Goal: Task Accomplishment & Management: Complete application form

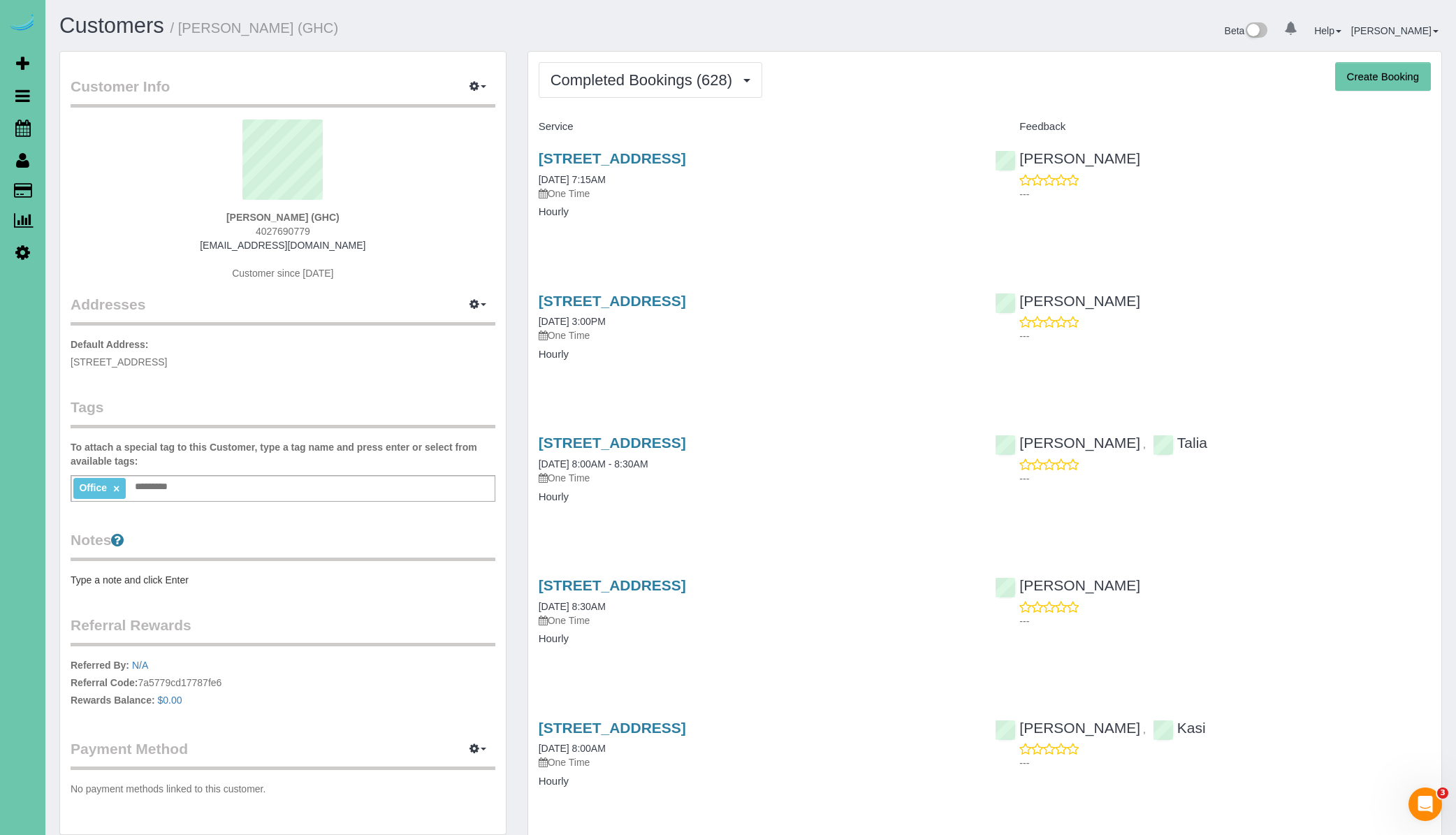
click at [1369, 77] on button "Create Booking" at bounding box center [1383, 77] width 96 height 29
select select "NE"
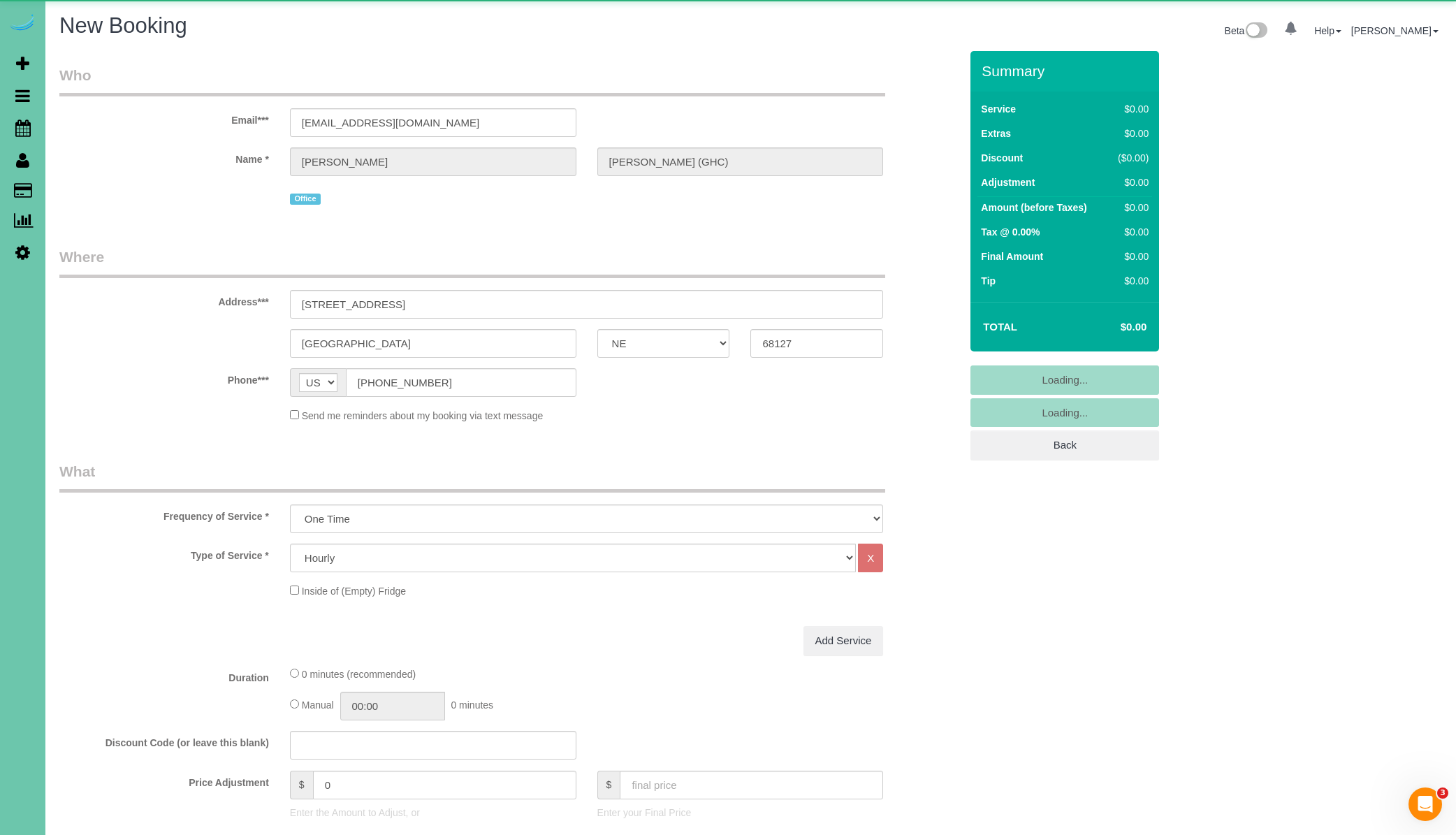
select select "object:16023"
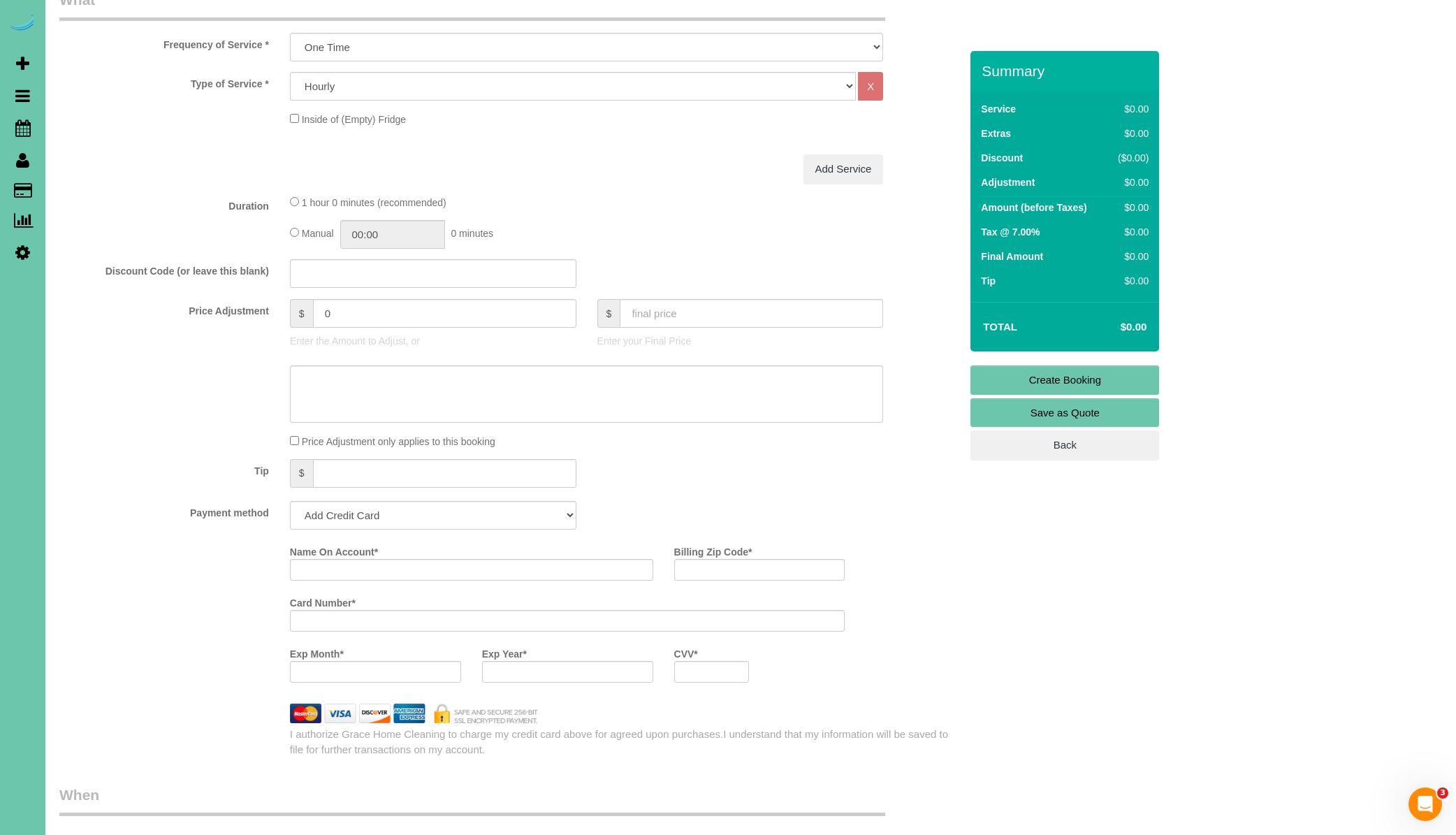
scroll to position [499, 0]
click at [368, 235] on input "01:00" at bounding box center [393, 234] width 105 height 29
type input "02:00"
click at [384, 315] on li "02:00" at bounding box center [377, 313] width 62 height 18
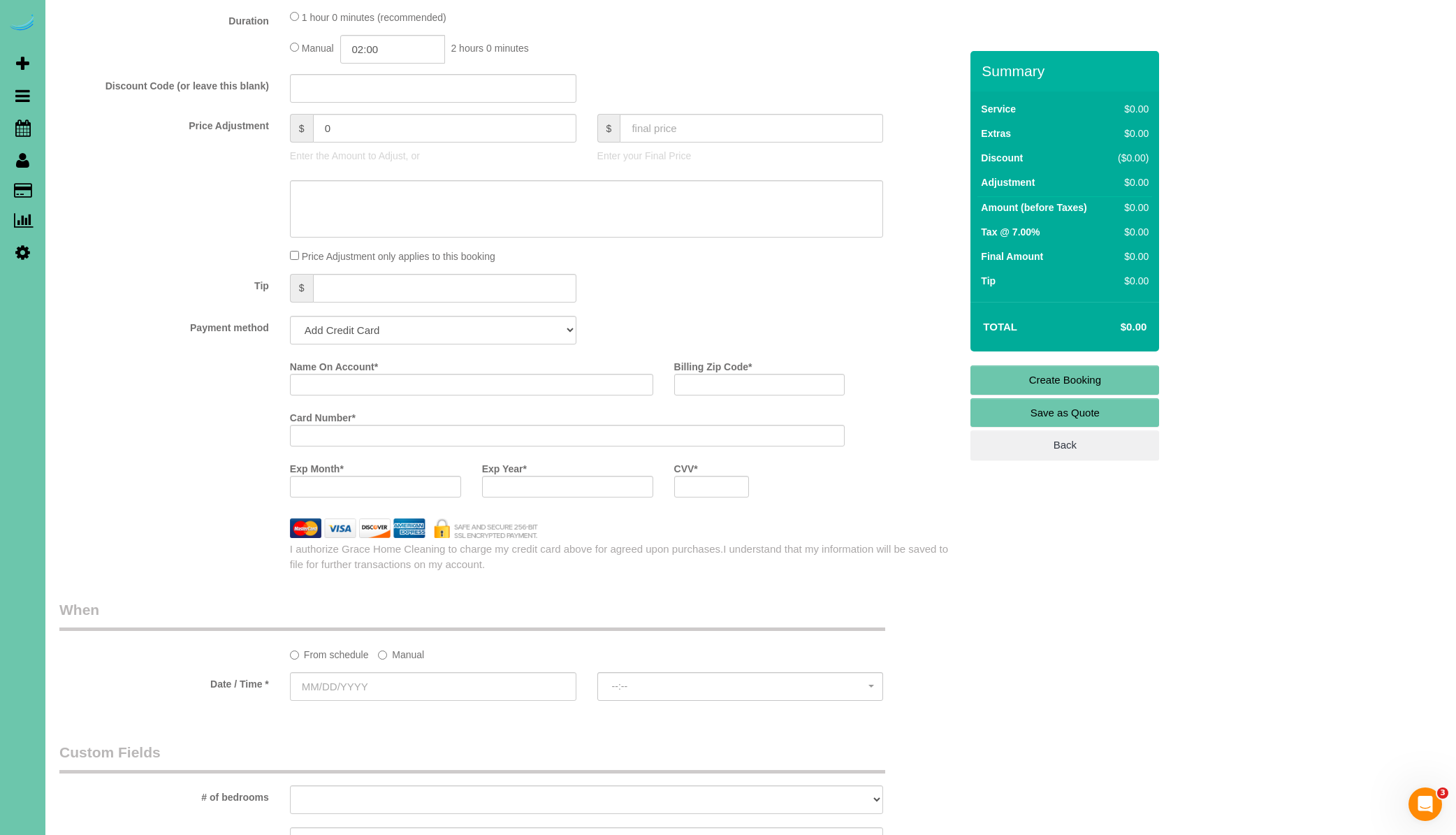
scroll to position [693, 0]
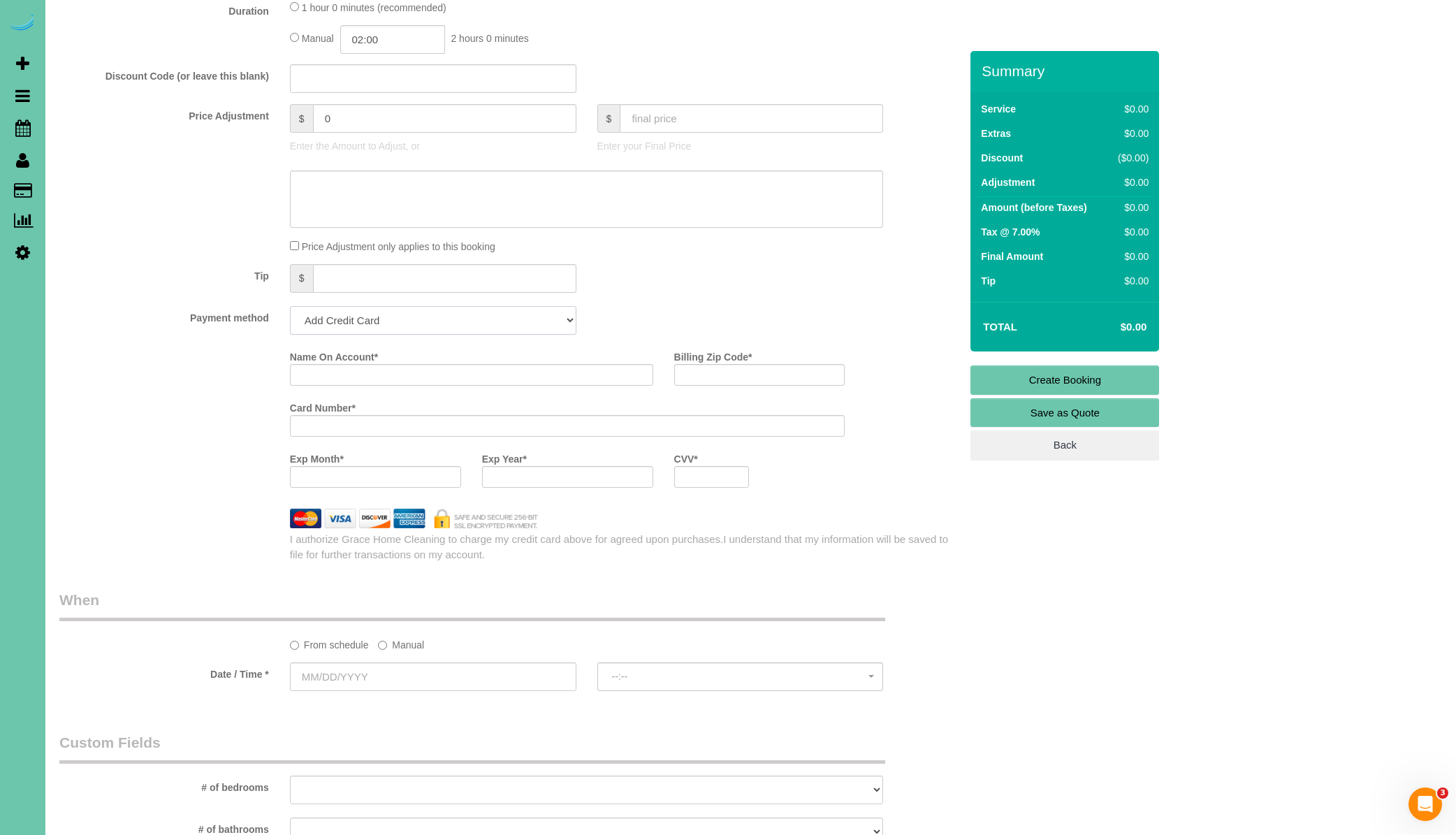
click at [422, 320] on select "Add Credit Card Cash Check Paypal" at bounding box center [433, 320] width 287 height 29
select select "string:cash"
click at [290, 306] on select "Add Credit Card Cash Check Paypal" at bounding box center [433, 320] width 287 height 29
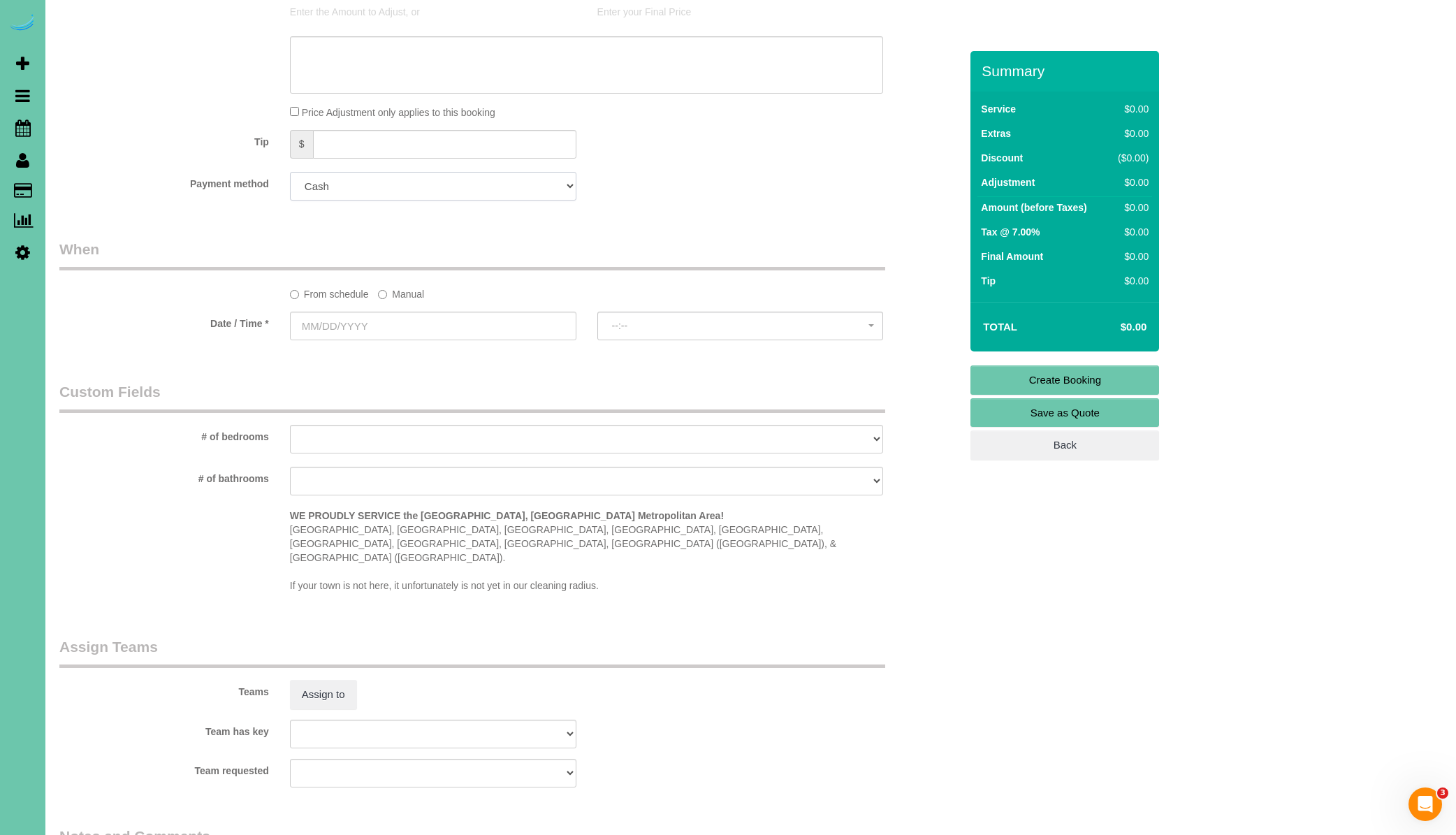
scroll to position [833, 0]
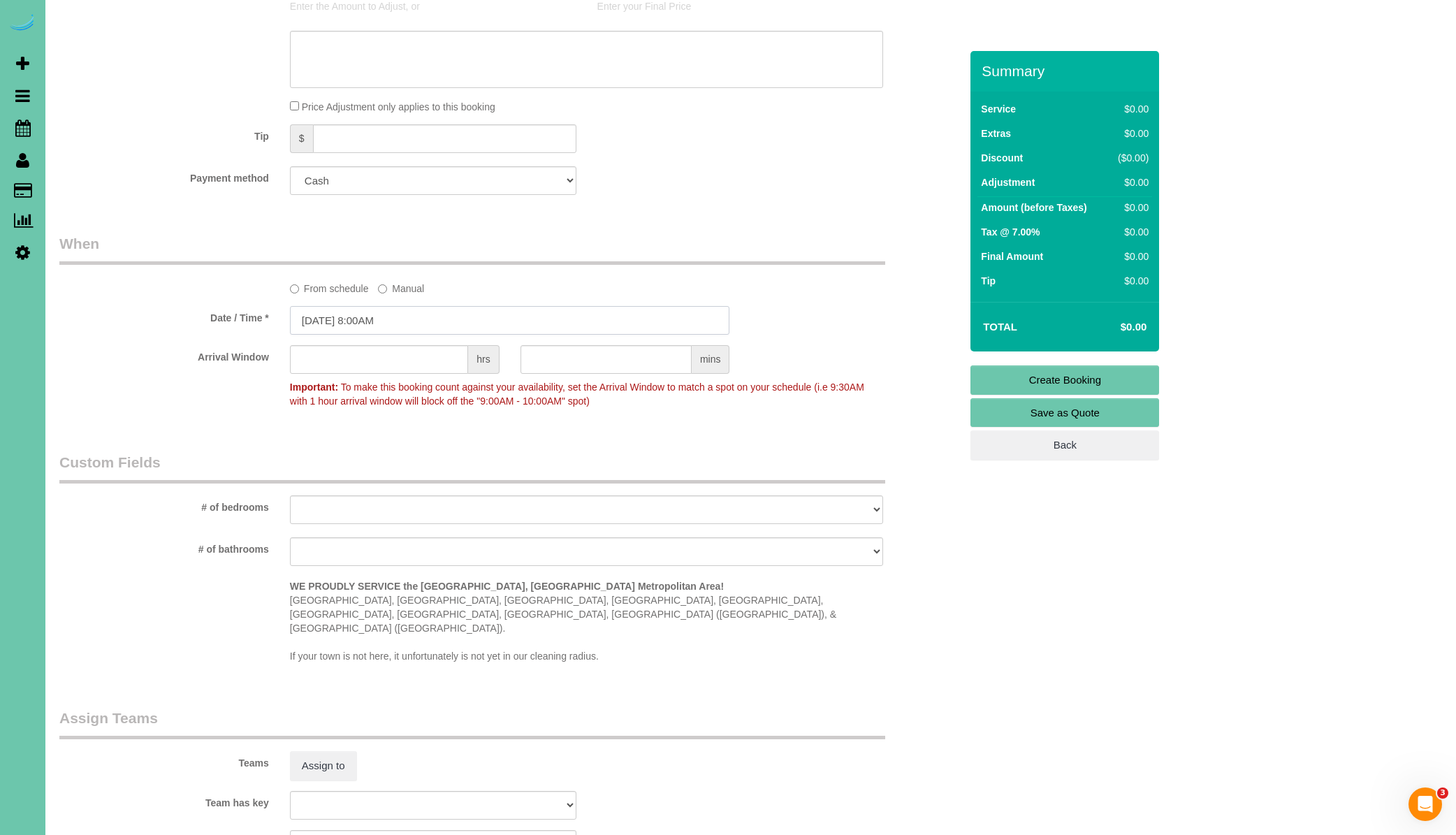
click at [433, 324] on input "[DATE] 8:00AM" at bounding box center [510, 320] width 440 height 29
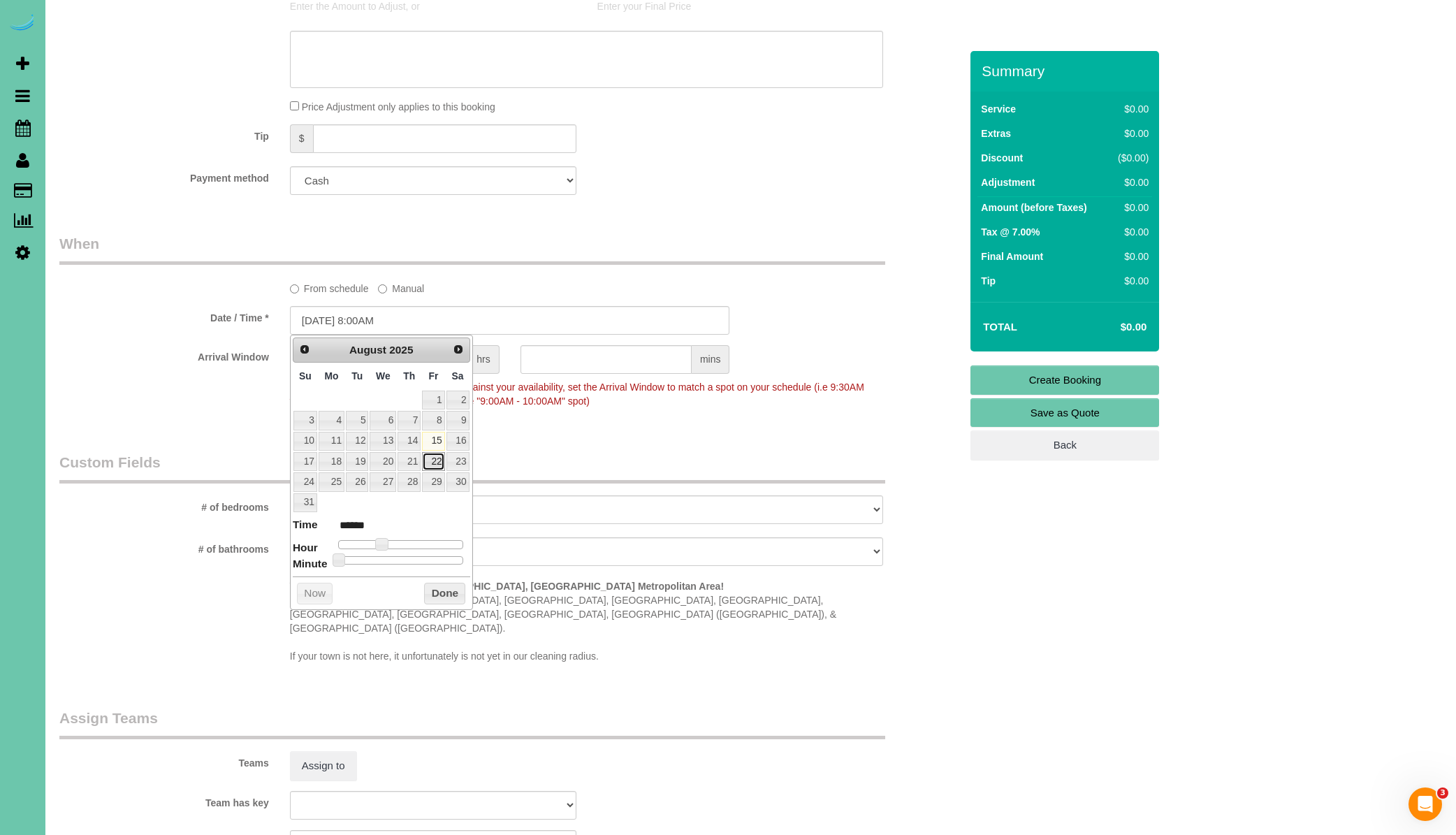
click at [434, 456] on link "22" at bounding box center [433, 462] width 22 height 19
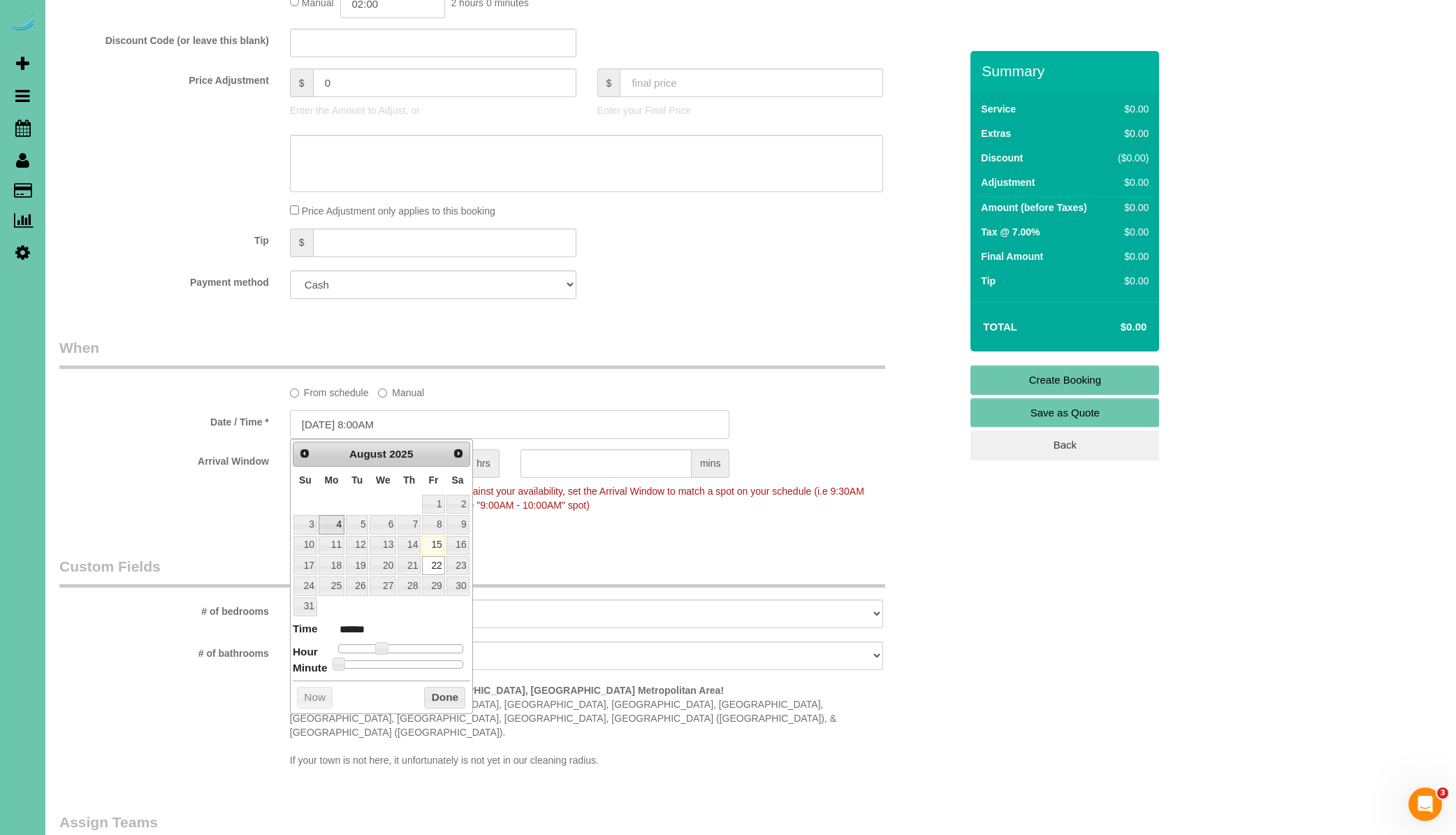
scroll to position [757, 0]
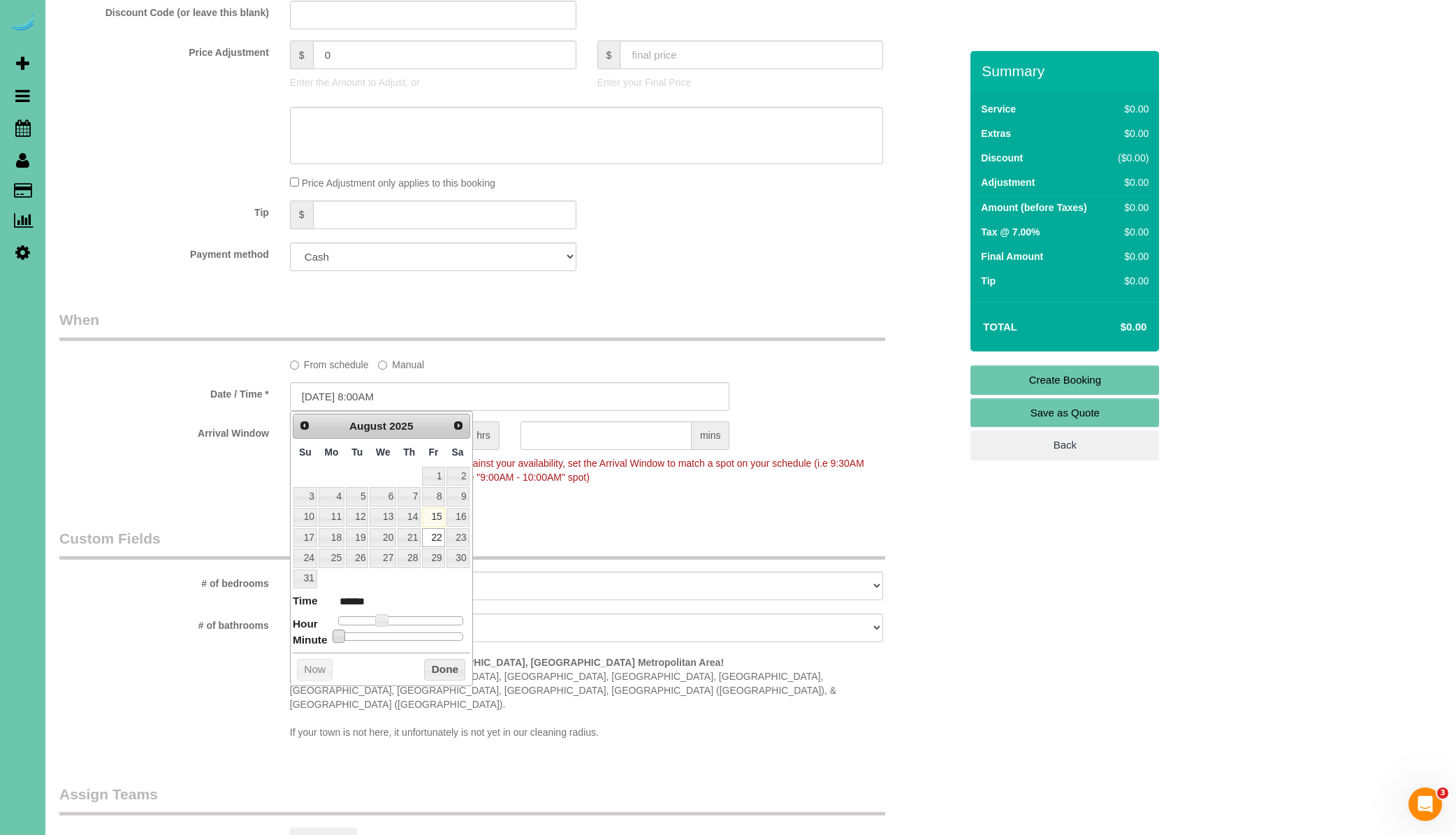
type input "[DATE] 8:05AM"
type input "******"
type input "[DATE] 8:10AM"
type input "******"
type input "[DATE] 8:15AM"
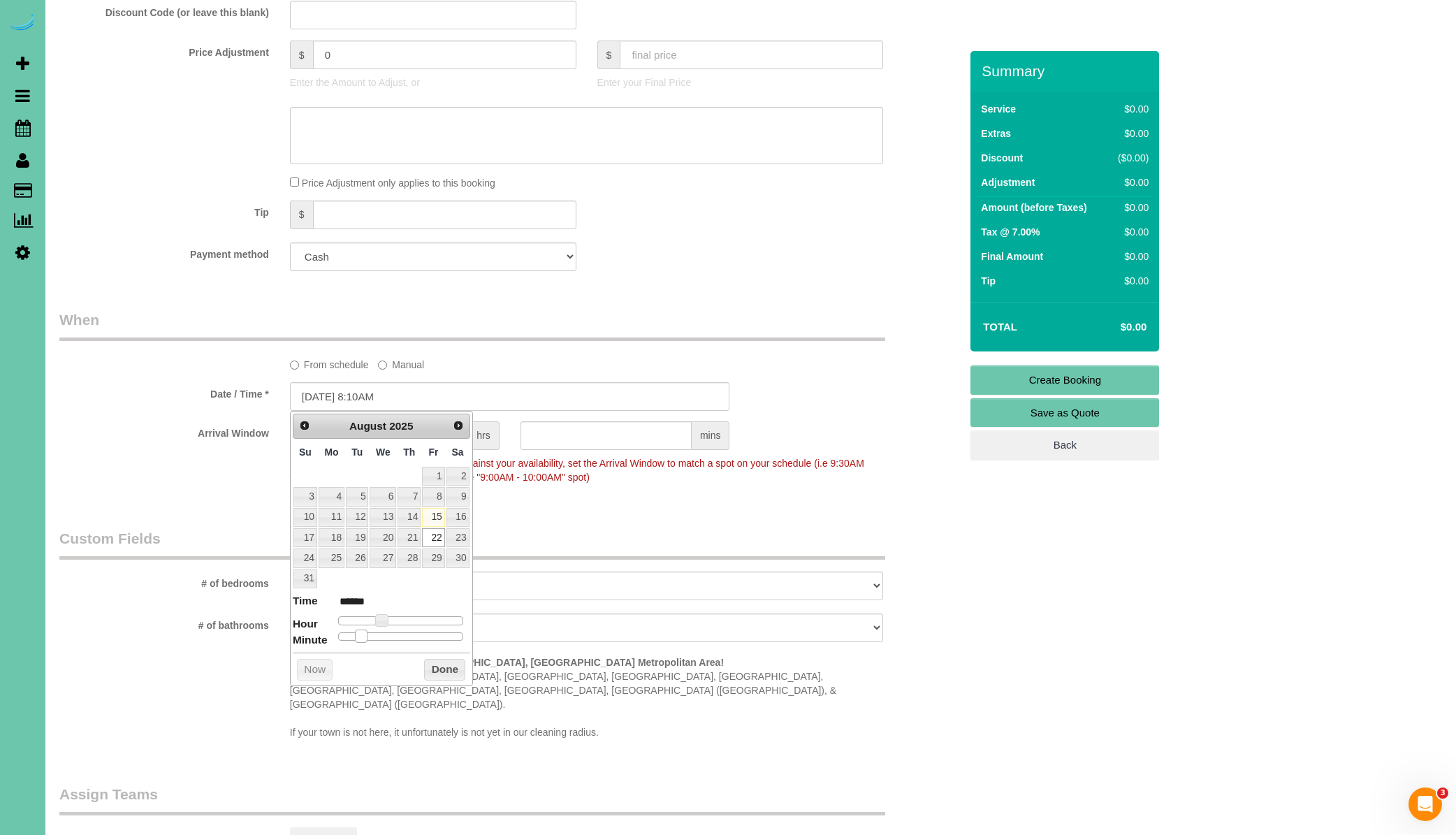
type input "******"
type input "[DATE] 8:20AM"
type input "******"
type input "[DATE] 8:25AM"
type input "******"
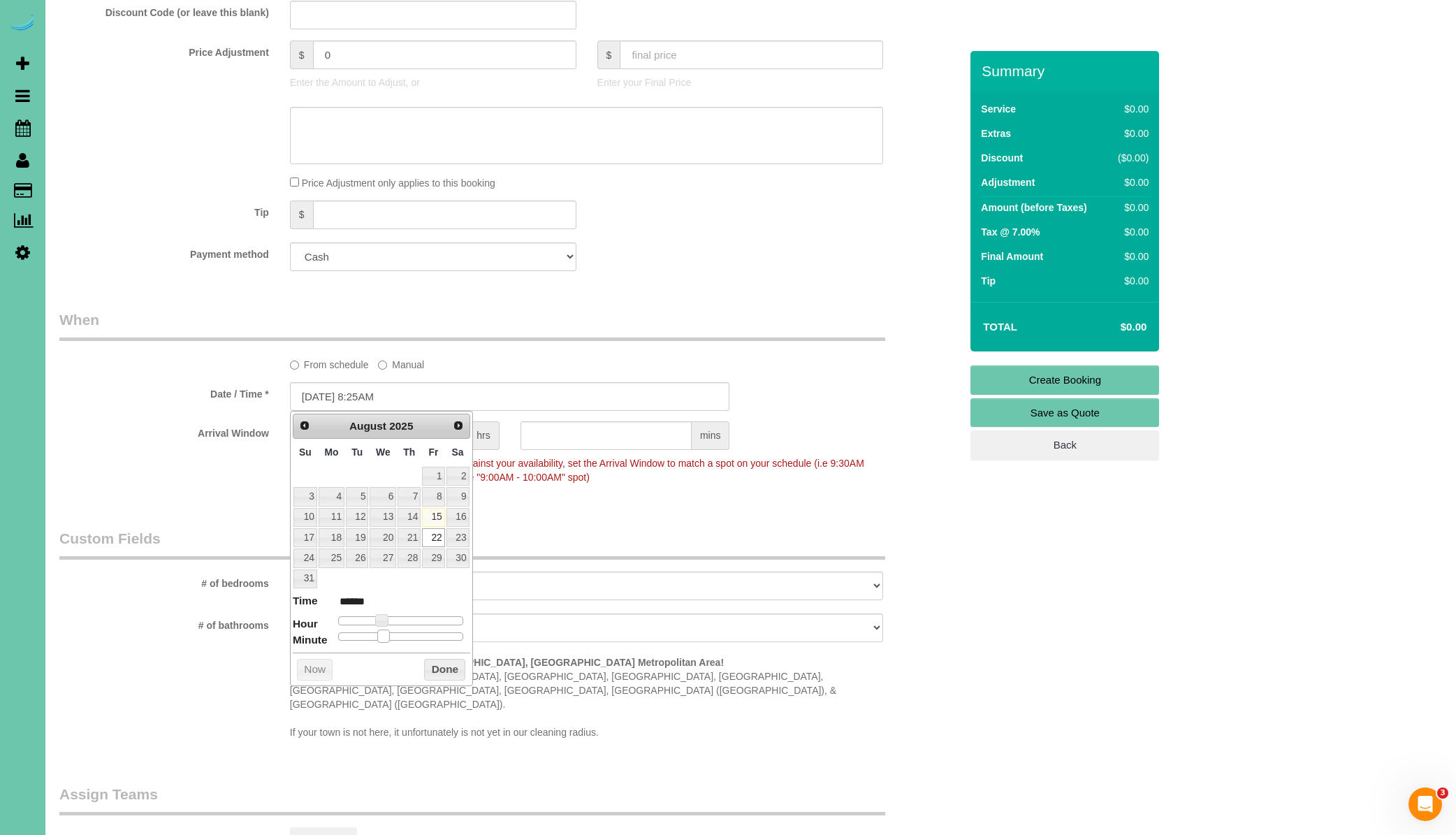
type input "[DATE] 8:30AM"
type input "******"
drag, startPoint x: 342, startPoint y: 635, endPoint x: 441, endPoint y: 674, distance: 106.4
click at [405, 638] on span at bounding box center [406, 636] width 13 height 13
click at [451, 671] on button "Done" at bounding box center [445, 670] width 41 height 22
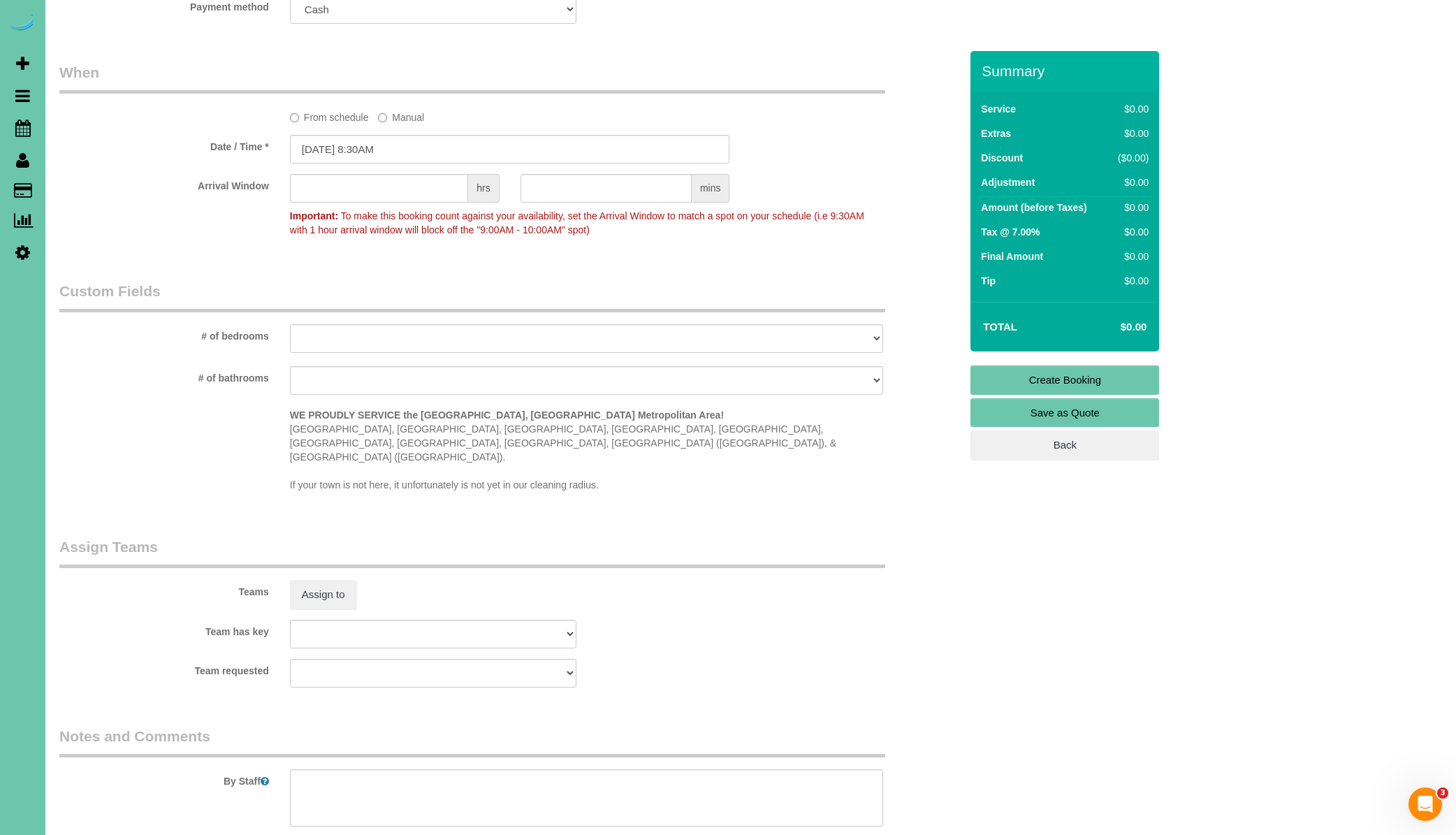
scroll to position [1010, 0]
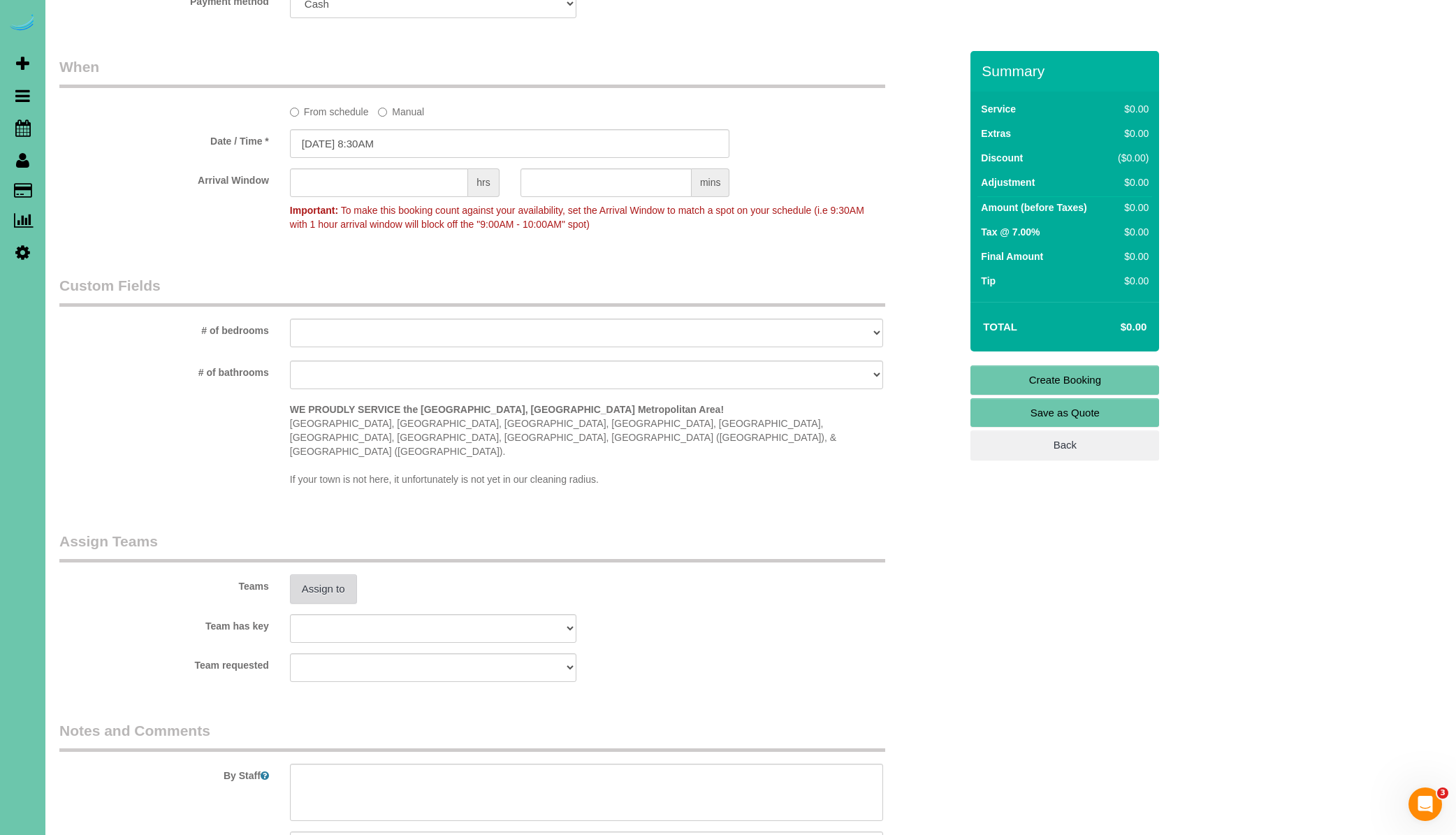
click at [336, 574] on button "Assign to" at bounding box center [324, 589] width 67 height 29
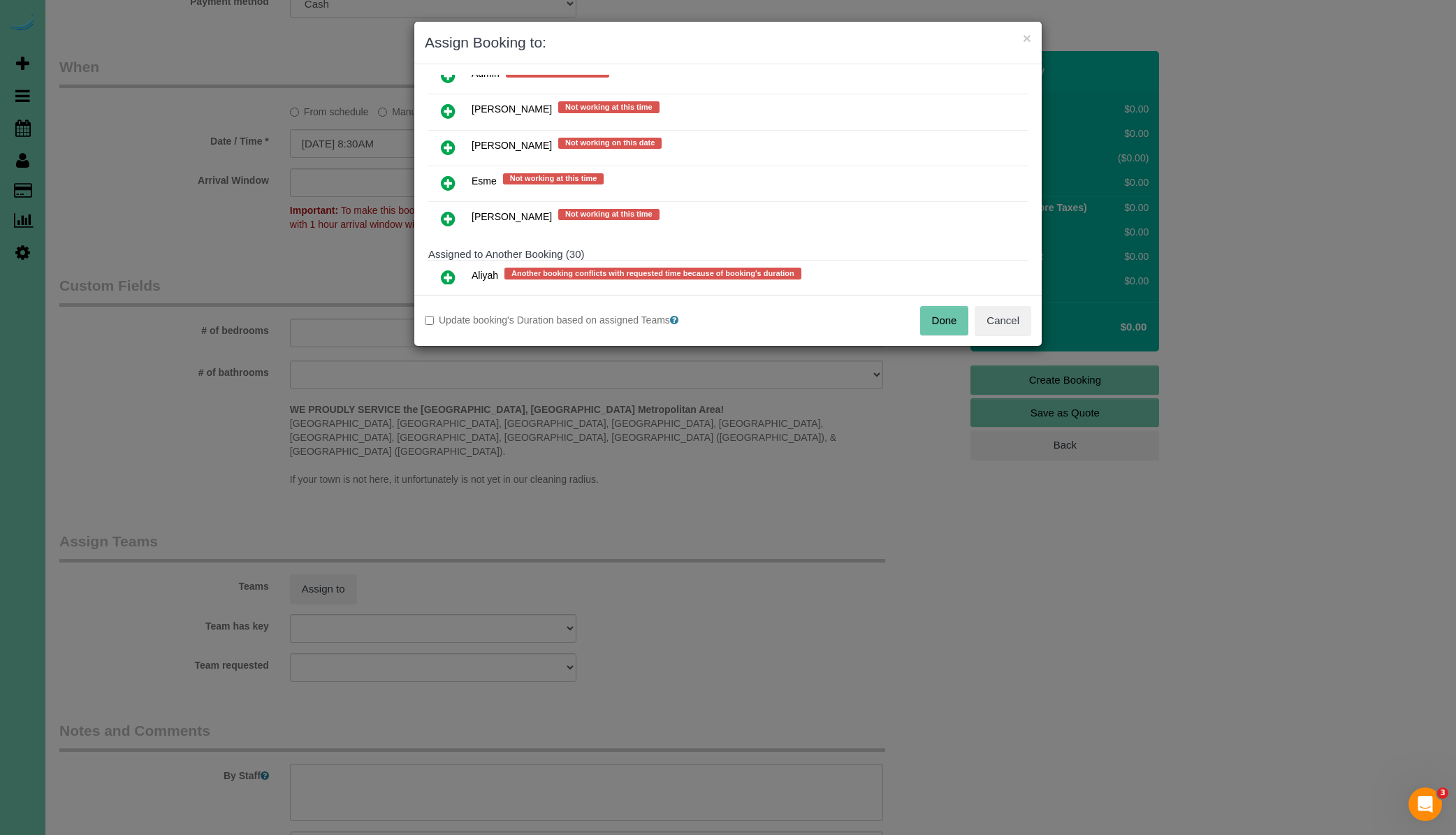
drag, startPoint x: 450, startPoint y: 147, endPoint x: 462, endPoint y: 148, distance: 12.0
click at [450, 147] on icon at bounding box center [448, 148] width 15 height 17
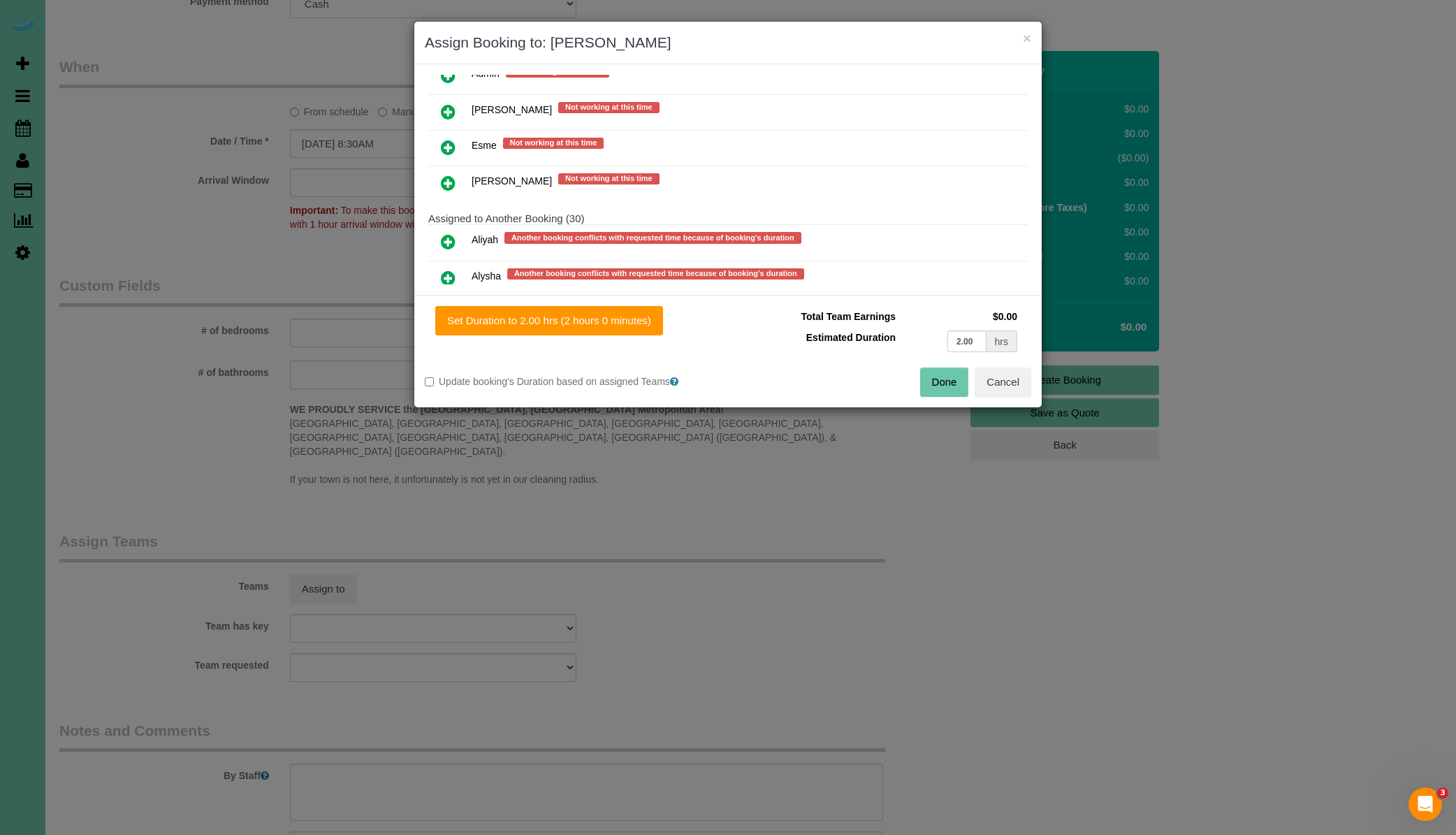
scroll to position [255, 0]
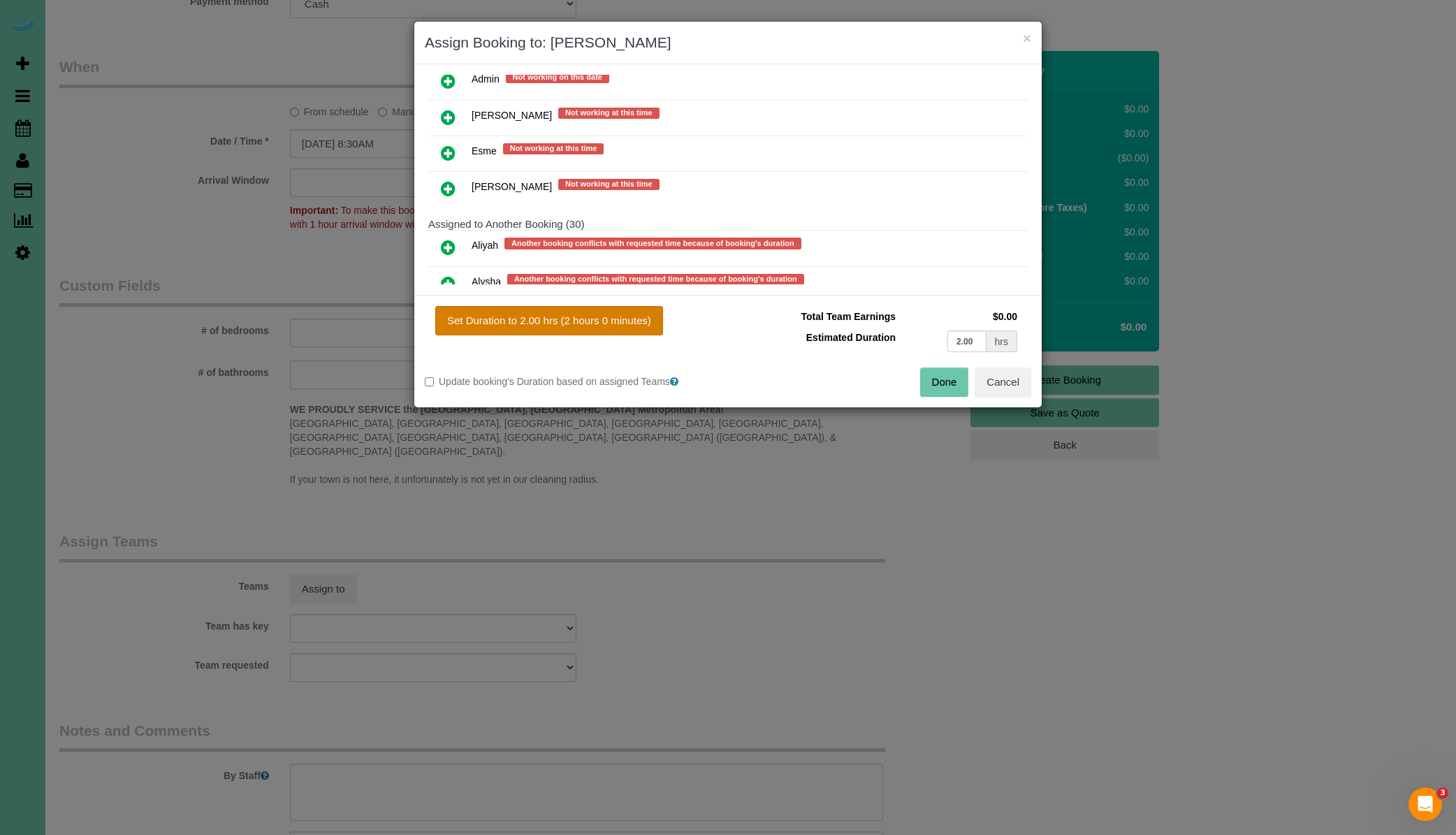
drag, startPoint x: 577, startPoint y: 320, endPoint x: 616, endPoint y: 320, distance: 39.0
click at [578, 320] on button "Set Duration to 2.00 hrs (2 hours 0 minutes)" at bounding box center [549, 321] width 228 height 29
type input "2.00"
click at [945, 383] on button "Done" at bounding box center [944, 383] width 49 height 29
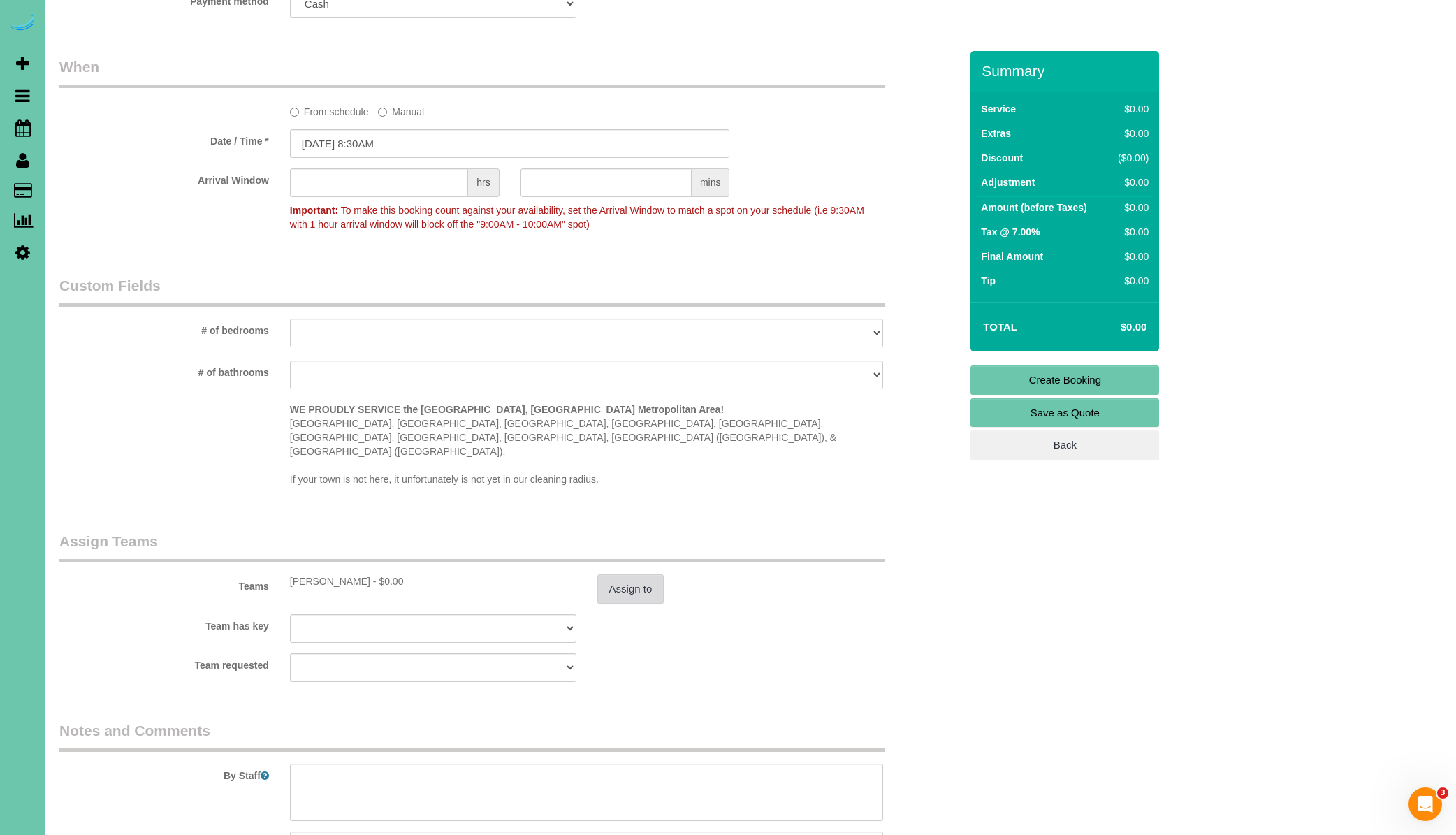
scroll to position [1152, 0]
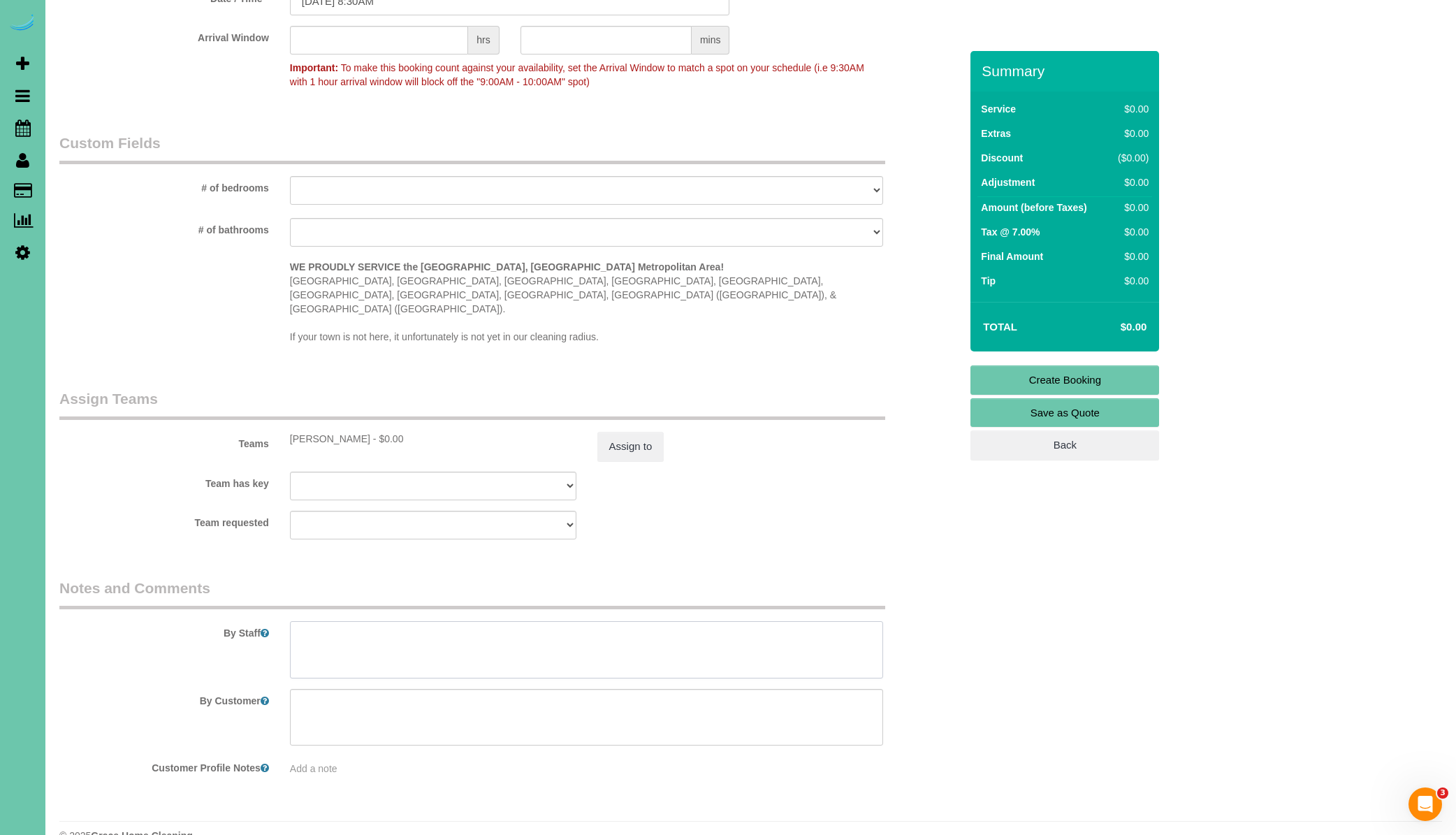
click at [584, 621] on textarea at bounding box center [586, 650] width 593 height 57
type textarea "F"
type textarea "End of training at the office Quiz and Prep for week 3"
click at [1084, 376] on link "Create Booking" at bounding box center [1065, 380] width 189 height 29
